Goal: Transaction & Acquisition: Purchase product/service

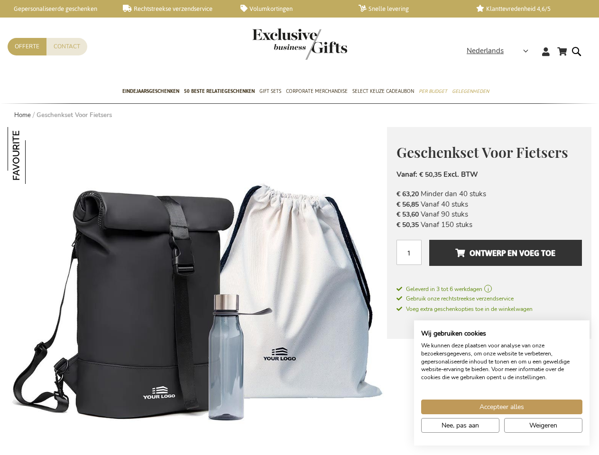
click at [500, 51] on span "Nederlands" at bounding box center [484, 51] width 37 height 11
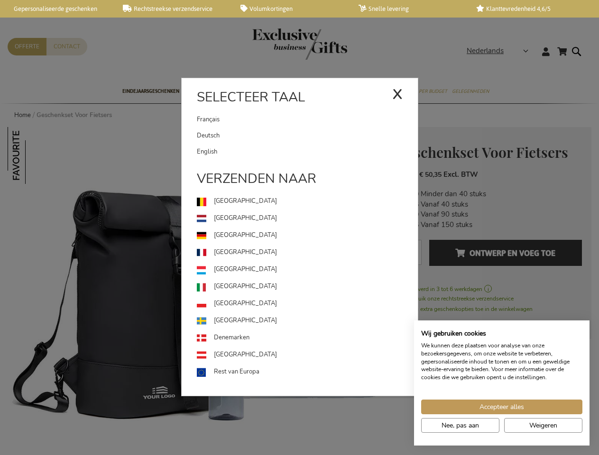
click at [197, 291] on use at bounding box center [201, 288] width 9 height 9
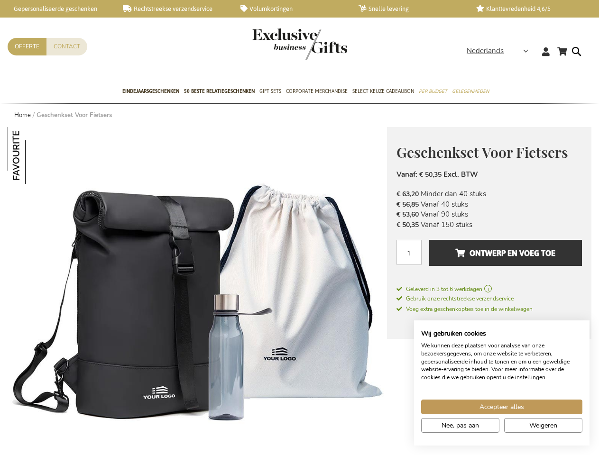
click at [36, 155] on img at bounding box center [36, 155] width 57 height 57
click at [489, 257] on span "Ontwerp en voeg toe" at bounding box center [505, 253] width 100 height 15
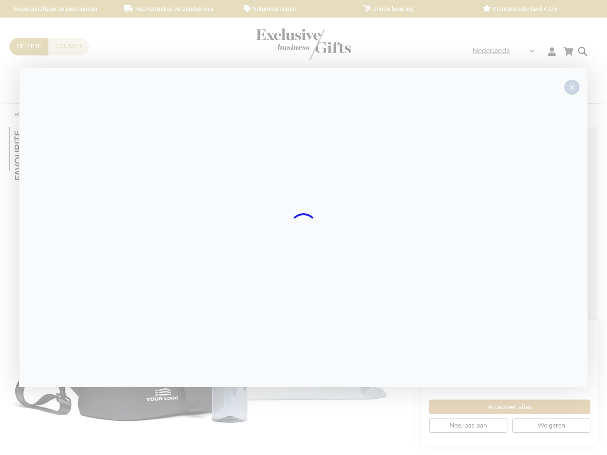
click at [505, 253] on div at bounding box center [303, 228] width 569 height 320
click at [502, 407] on div at bounding box center [303, 227] width 607 height 455
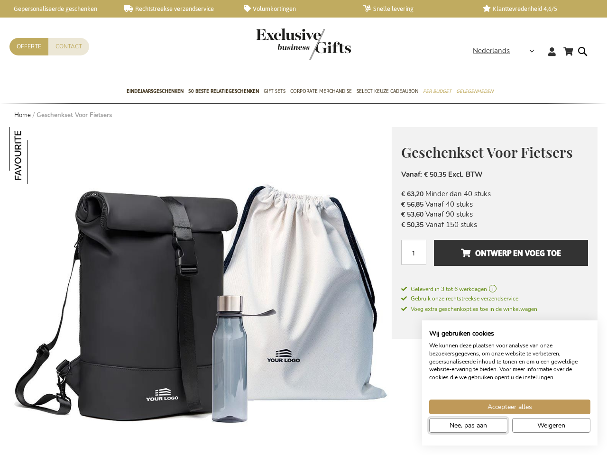
click at [460, 425] on span "Nee, pas aan" at bounding box center [467, 426] width 37 height 10
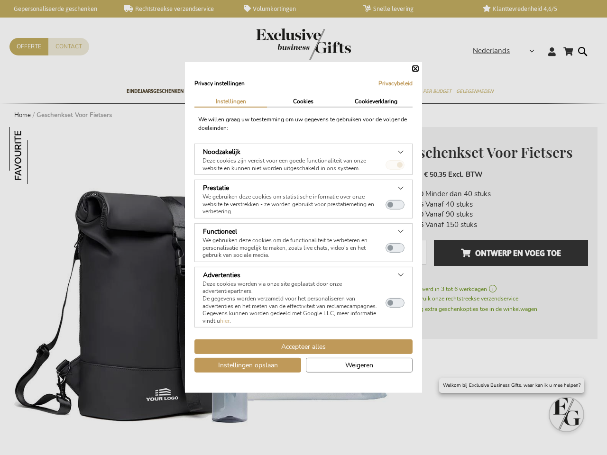
click at [422, 393] on dialog "Privacy instellingen Privacybeleid | Instellingen Cookies Cookieverklaring We w…" at bounding box center [303, 227] width 237 height 331
